Goal: Find specific page/section: Find specific page/section

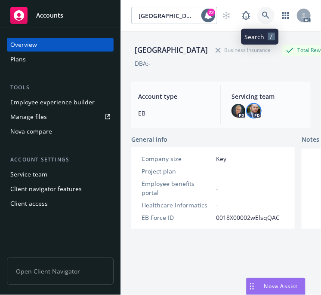
click at [262, 12] on icon at bounding box center [266, 16] width 8 height 8
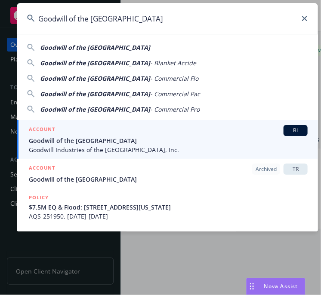
type input "Goodwill of the [GEOGRAPHIC_DATA]"
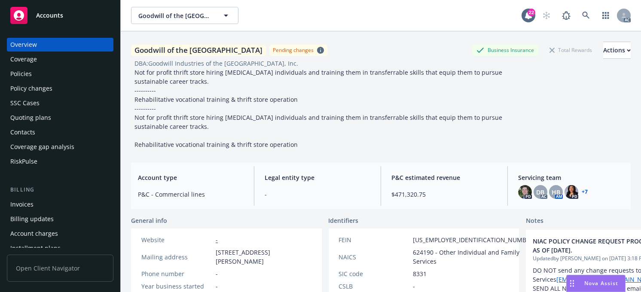
click at [320, 190] on link "+ 7" at bounding box center [585, 192] width 6 height 5
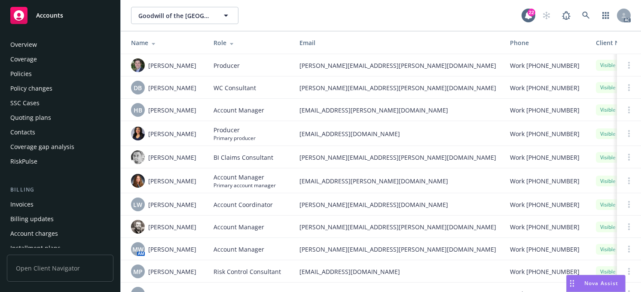
click at [30, 44] on div "Overview" at bounding box center [23, 45] width 27 height 14
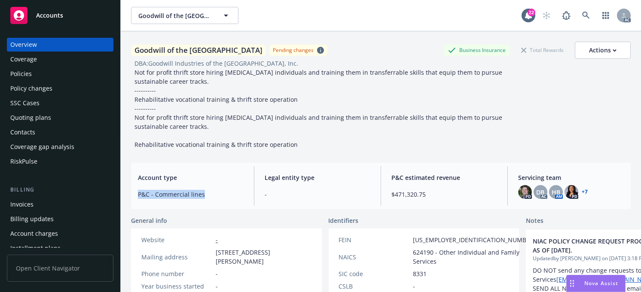
drag, startPoint x: 204, startPoint y: 196, endPoint x: 137, endPoint y: 197, distance: 67.1
click at [137, 197] on div "Account type P&C - Commercial lines" at bounding box center [190, 186] width 119 height 40
copy span "P&C - Commercial lines"
